Goal: Task Accomplishment & Management: Complete application form

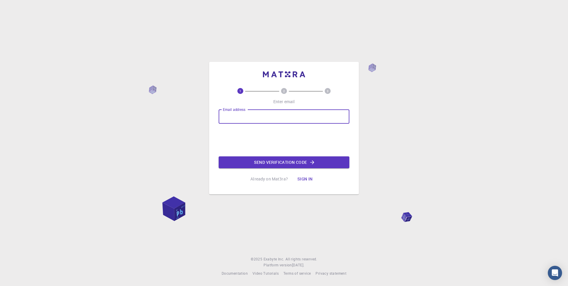
type input "[EMAIL_ADDRESS][DOMAIN_NAME]"
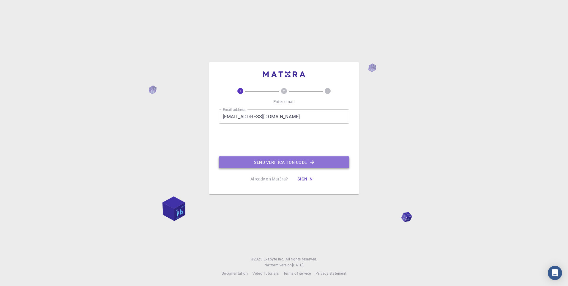
click at [270, 165] on button "Send verification code" at bounding box center [284, 162] width 131 height 12
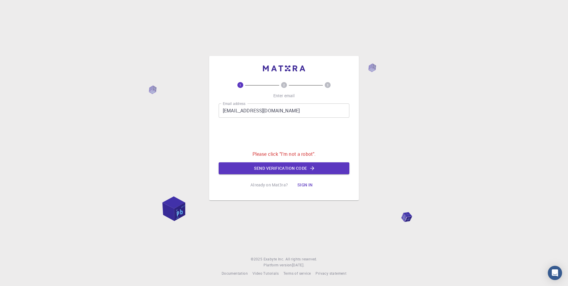
click at [259, 176] on div "1 2 3 Enter email Email address [EMAIL_ADDRESS][DOMAIN_NAME] Email address Plea…" at bounding box center [284, 136] width 131 height 109
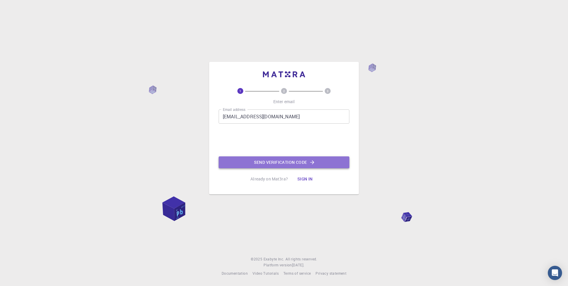
click at [258, 166] on button "Send verification code" at bounding box center [284, 162] width 131 height 12
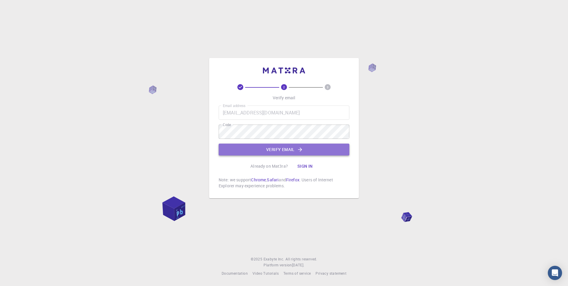
click at [278, 154] on button "Verify email" at bounding box center [284, 150] width 131 height 12
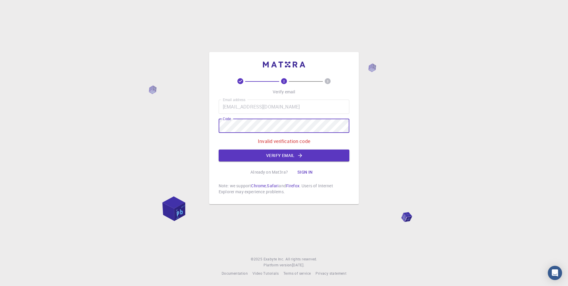
click at [196, 127] on div "2 3 Verify email Email address [EMAIL_ADDRESS][DOMAIN_NAME] Email address Code …" at bounding box center [284, 143] width 568 height 286
click at [231, 152] on button "Verify email" at bounding box center [284, 155] width 131 height 12
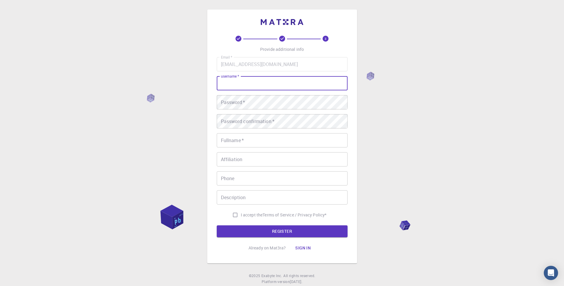
click at [243, 84] on input "username   *" at bounding box center [282, 83] width 131 height 14
click at [203, 99] on div "3 Provide additional info Email   * [EMAIL_ADDRESS][DOMAIN_NAME] Email   * user…" at bounding box center [282, 151] width 564 height 302
click at [231, 215] on input "I accept the Terms of Service / Privacy Policy *" at bounding box center [234, 214] width 11 height 11
checkbox input "true"
click at [248, 224] on form "Email   * [EMAIL_ADDRESS][DOMAIN_NAME] Email   * username   * username   * Pass…" at bounding box center [282, 147] width 131 height 180
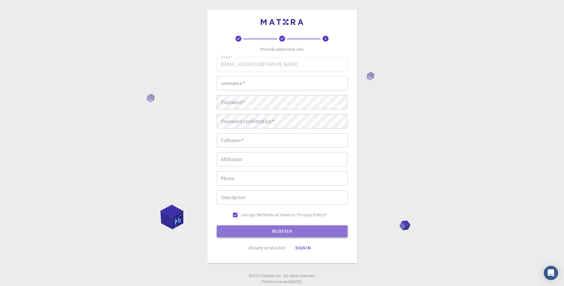
click at [253, 228] on button "REGISTER" at bounding box center [282, 231] width 131 height 12
click at [291, 81] on input "username   *" at bounding box center [282, 83] width 131 height 14
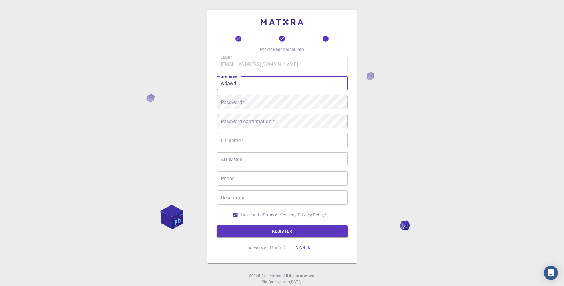
type input "wdawd"
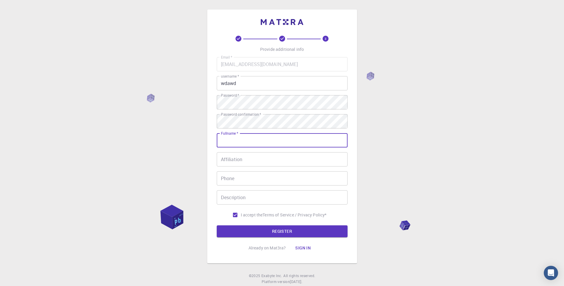
click at [247, 145] on input "Fullname   *" at bounding box center [282, 140] width 131 height 14
type input "asdawdasd"
click at [240, 162] on input "Affiliation" at bounding box center [282, 159] width 131 height 14
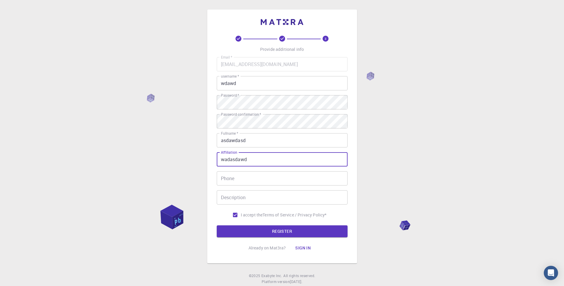
type input "wadasdawd"
click at [240, 198] on input "Description" at bounding box center [282, 197] width 131 height 14
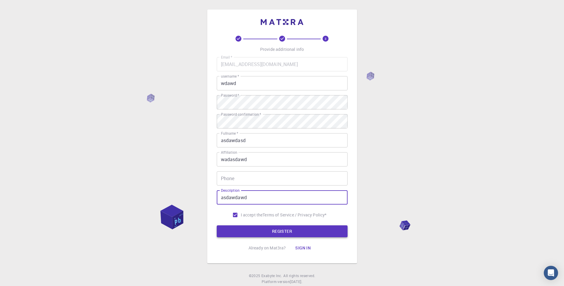
type input "asdawdawd"
click at [266, 232] on button "REGISTER" at bounding box center [282, 231] width 131 height 12
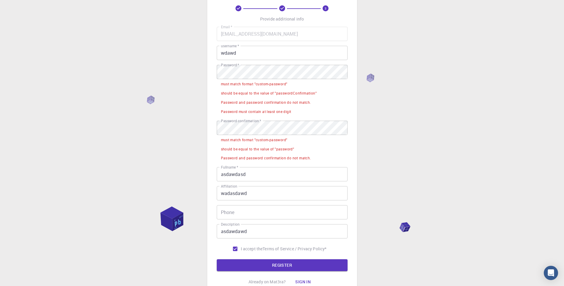
scroll to position [81, 0]
